Goal: Transaction & Acquisition: Book appointment/travel/reservation

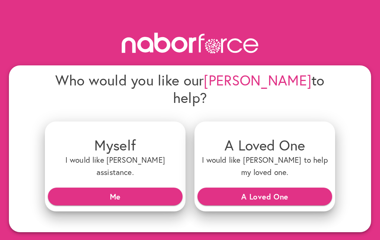
click at [125, 190] on span "Me" at bounding box center [115, 196] width 123 height 13
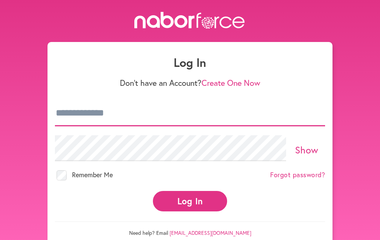
click at [132, 110] on input "email" at bounding box center [190, 113] width 270 height 26
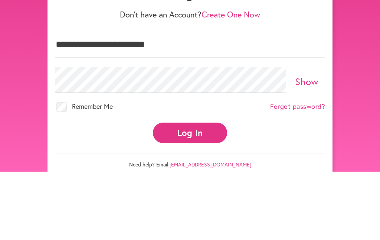
scroll to position [46, 0]
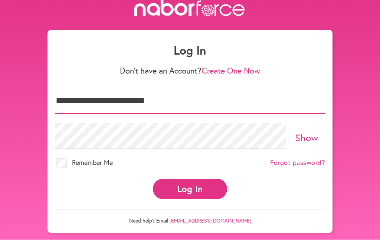
type input "**********"
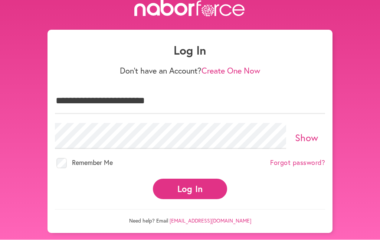
click at [188, 179] on button "Log In" at bounding box center [190, 189] width 74 height 20
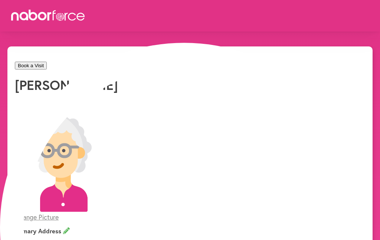
select select "*"
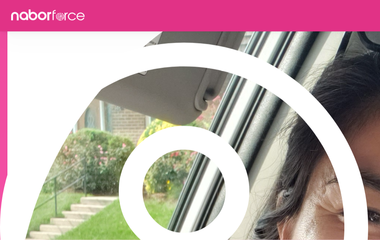
scroll to position [635, 0]
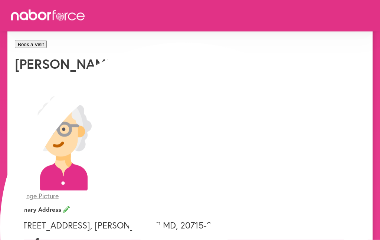
scroll to position [0, 0]
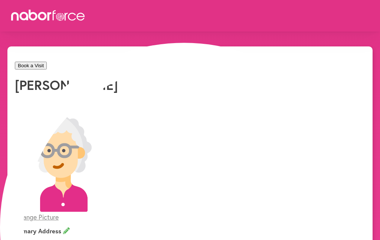
click at [47, 69] on button "Book a Visit" at bounding box center [31, 66] width 32 height 8
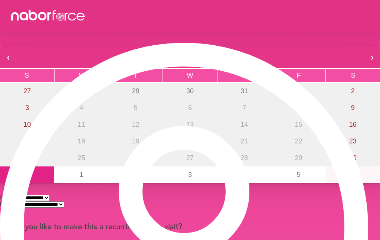
click at [242, 178] on abbr "4" at bounding box center [244, 174] width 4 height 7
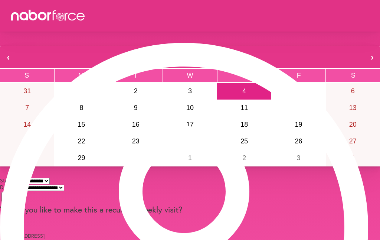
click at [50, 178] on select "**********" at bounding box center [36, 181] width 27 height 6
select select "*******"
click at [64, 184] on select "**********" at bounding box center [41, 187] width 45 height 6
select select "**"
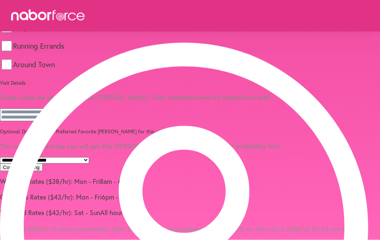
click at [89, 163] on select "**********" at bounding box center [44, 160] width 89 height 6
select select "**********"
click at [43, 171] on button "Confirm Booking" at bounding box center [21, 167] width 43 height 8
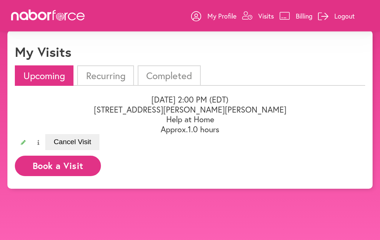
scroll to position [16, 0]
click at [177, 73] on li "Completed" at bounding box center [169, 75] width 63 height 20
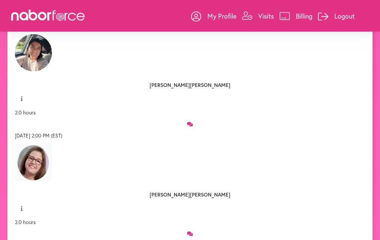
scroll to position [964, 0]
click at [302, 18] on p "Billing" at bounding box center [304, 15] width 17 height 9
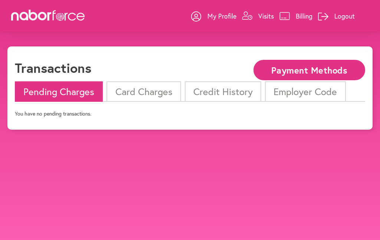
click at [154, 91] on li "Card Charges" at bounding box center [143, 91] width 74 height 20
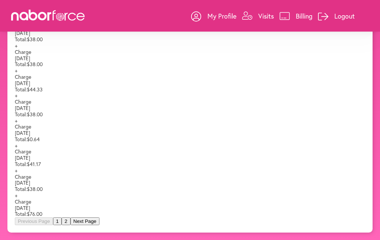
scroll to position [263, 0]
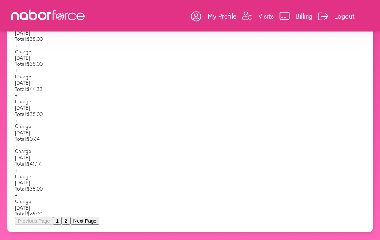
click at [70, 225] on button "2" at bounding box center [66, 221] width 9 height 8
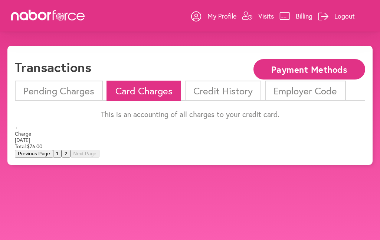
scroll to position [11, 0]
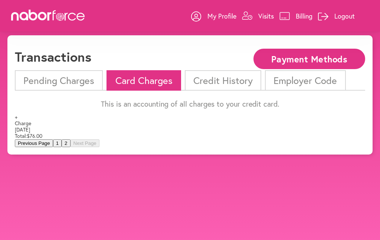
click at [62, 147] on button "1" at bounding box center [57, 143] width 9 height 8
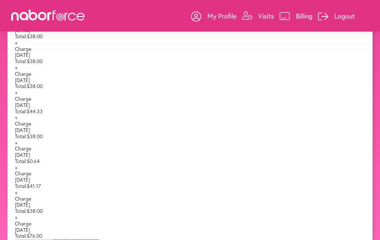
scroll to position [135, 0]
click at [17, 146] on span "+" at bounding box center [16, 142] width 3 height 7
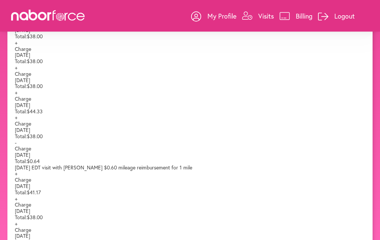
click at [17, 146] on span "-" at bounding box center [16, 142] width 2 height 7
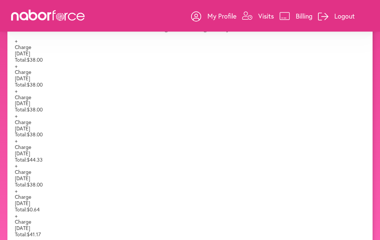
scroll to position [79, 0]
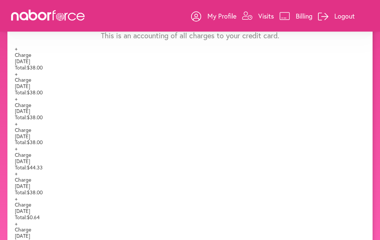
click at [30, 164] on span "[DATE]" at bounding box center [22, 160] width 15 height 7
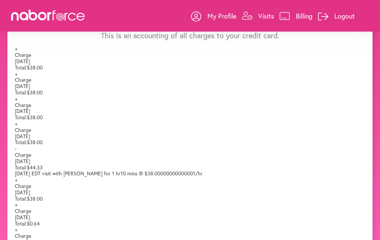
click at [30, 164] on span "[DATE]" at bounding box center [22, 160] width 15 height 7
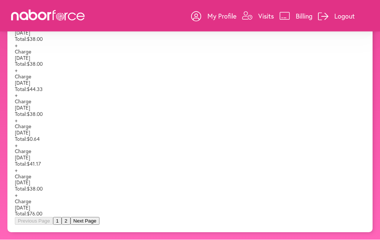
scroll to position [263, 0]
click at [30, 211] on span "[DATE]" at bounding box center [22, 207] width 15 height 7
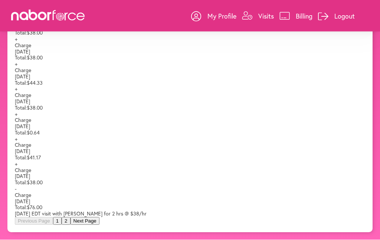
scroll to position [263, 0]
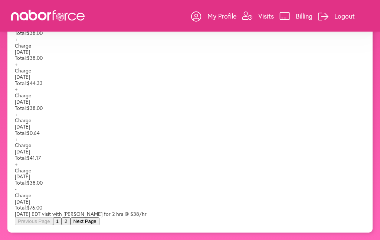
click at [30, 205] on span "[DATE]" at bounding box center [22, 201] width 15 height 7
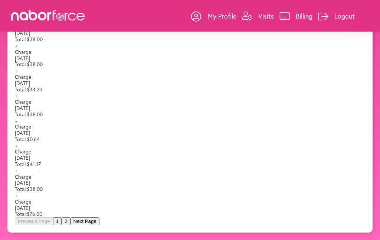
click at [70, 225] on button "2" at bounding box center [66, 221] width 9 height 8
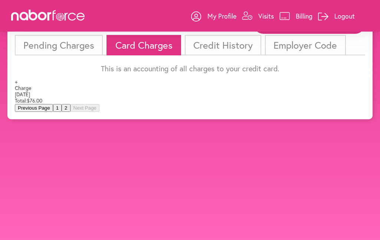
click at [30, 94] on span "[DATE]" at bounding box center [22, 94] width 15 height 7
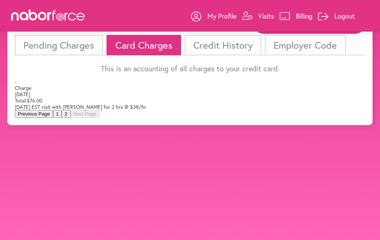
click at [62, 118] on button "1" at bounding box center [57, 114] width 9 height 8
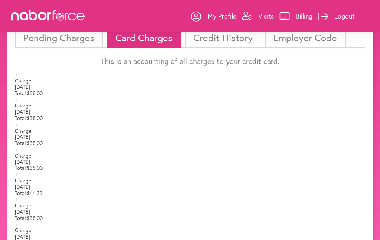
click at [193, 196] on div "+ payments-outline-icon-pink Created with Sketch. Charge [DATE] Total: $44.33" at bounding box center [190, 183] width 350 height 25
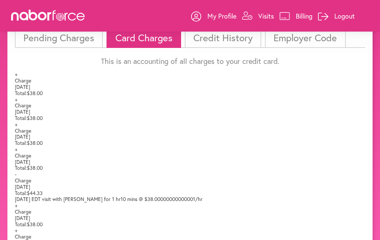
click at [30, 190] on span "[DATE]" at bounding box center [22, 186] width 15 height 7
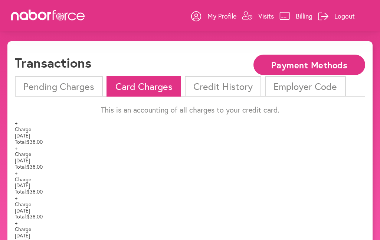
scroll to position [0, 0]
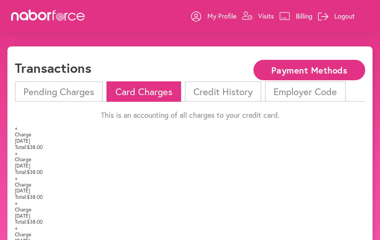
click at [226, 90] on li "Credit History" at bounding box center [223, 91] width 76 height 20
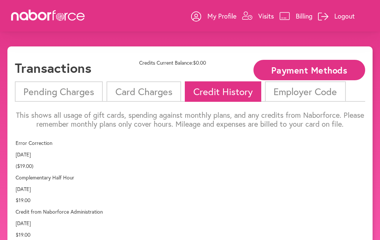
click at [70, 92] on li "Pending Charges" at bounding box center [59, 91] width 88 height 20
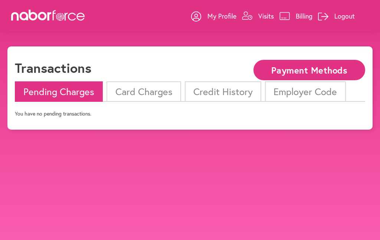
click at [265, 15] on p "Visits" at bounding box center [266, 15] width 16 height 9
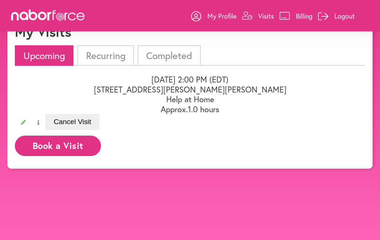
scroll to position [36, 0]
